Goal: Transaction & Acquisition: Purchase product/service

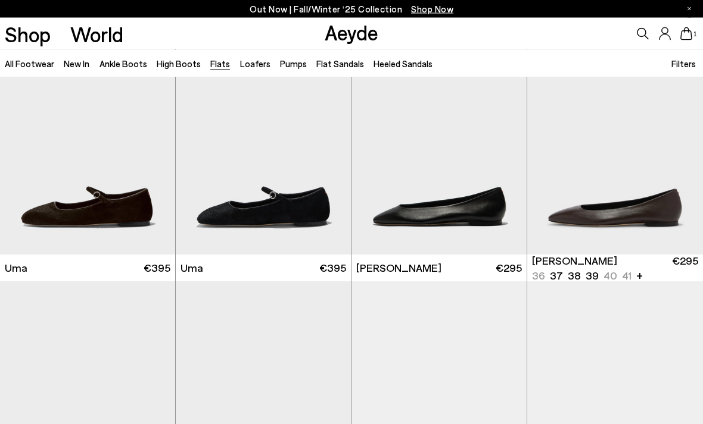
scroll to position [45, 0]
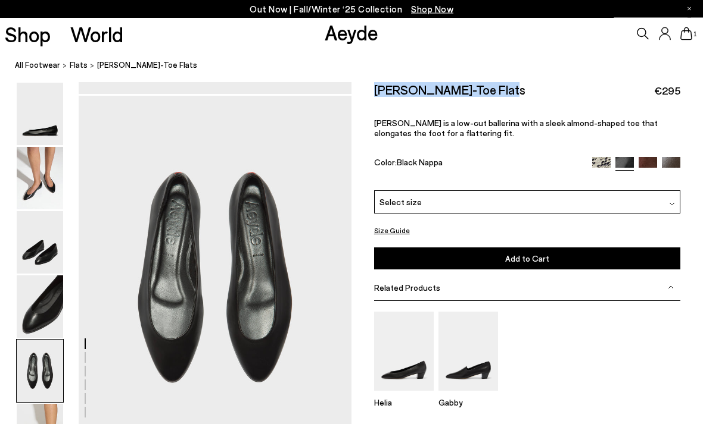
scroll to position [1413, 0]
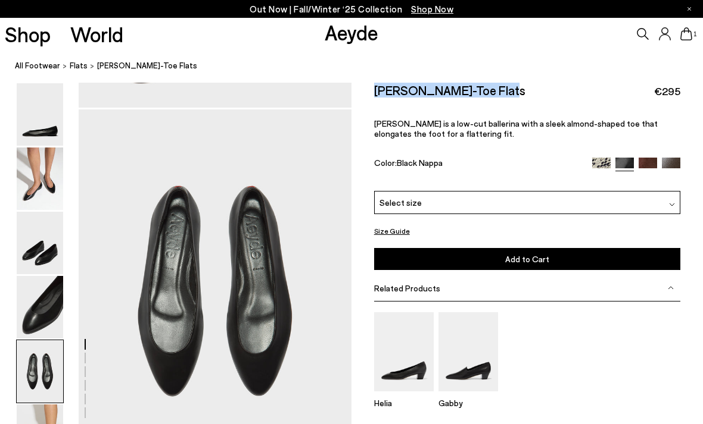
click at [651, 158] on img at bounding box center [647, 167] width 18 height 18
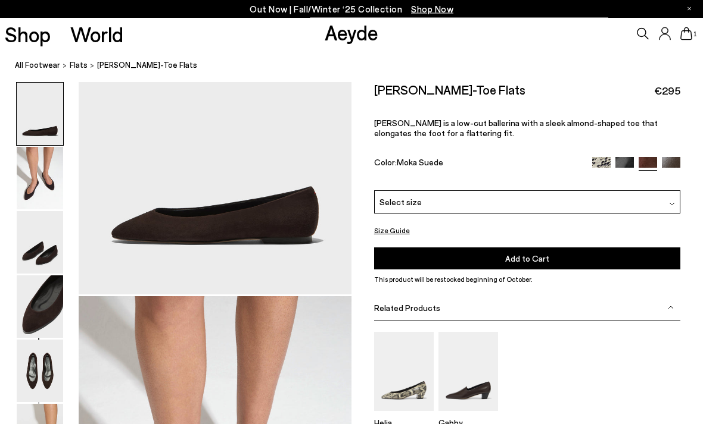
scroll to position [366, 0]
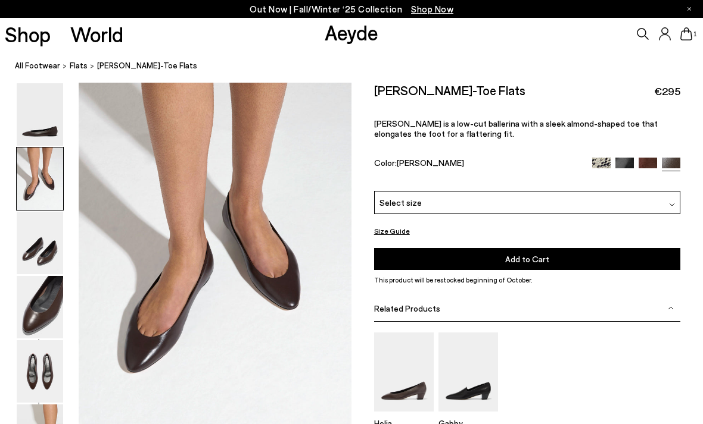
scroll to position [366, 0]
